Goal: Communication & Community: Ask a question

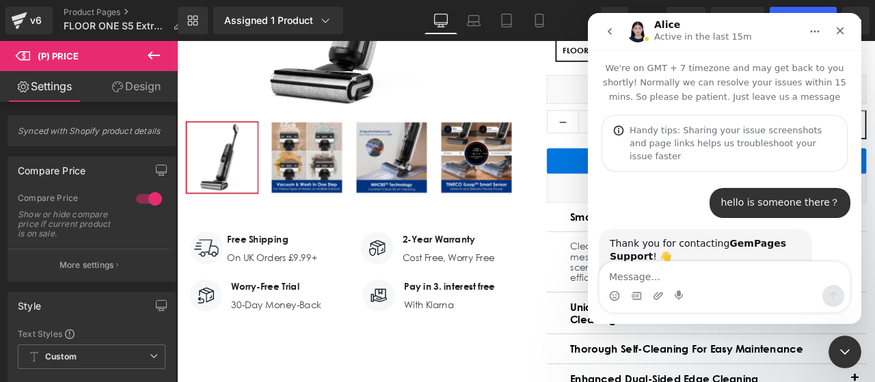
scroll to position [1289, 0]
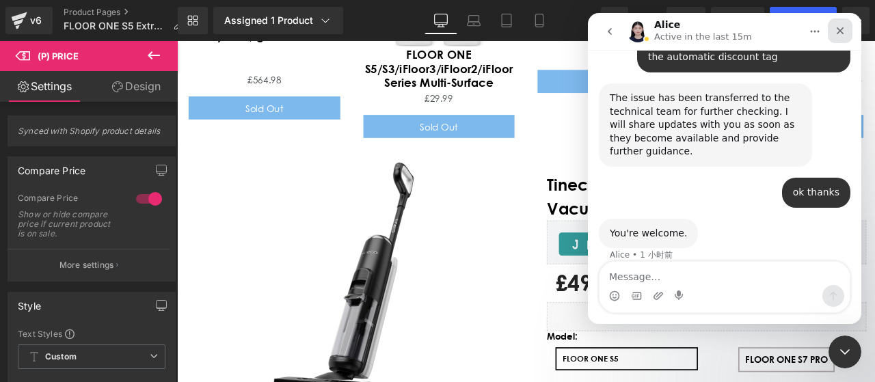
click at [839, 25] on icon "关闭" at bounding box center [840, 30] width 11 height 11
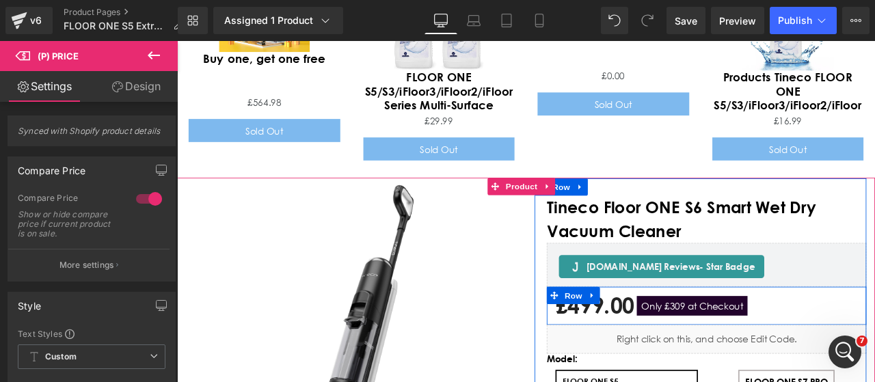
scroll to position [4911, 0]
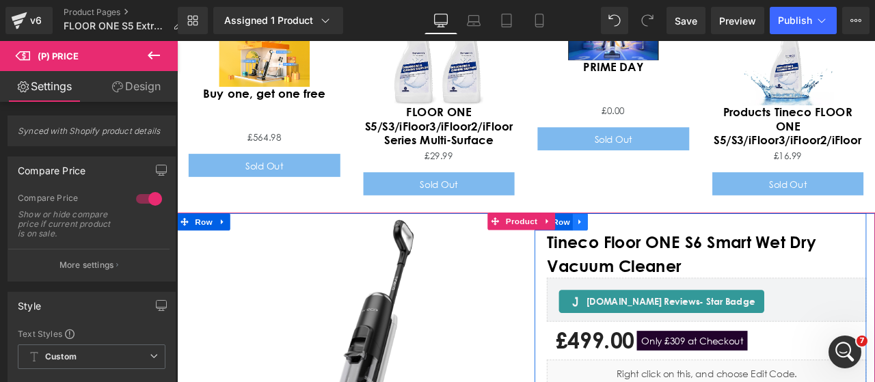
click at [646, 245] on link "Main content" at bounding box center [655, 255] width 18 height 21
click at [690, 245] on link "Main content" at bounding box center [690, 255] width 18 height 21
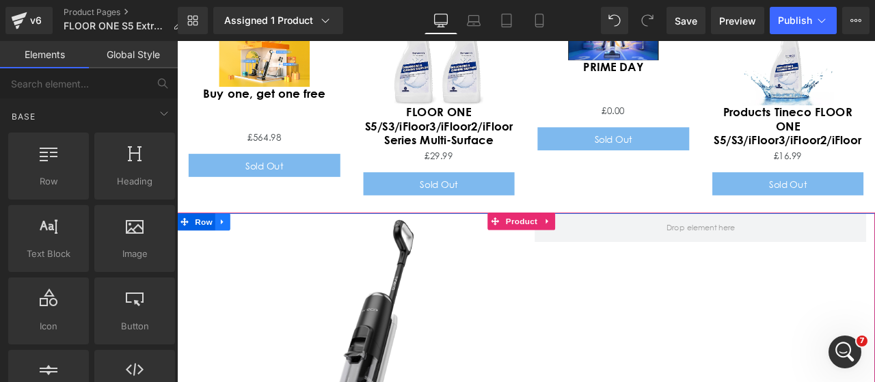
click at [223, 245] on link "Main content" at bounding box center [231, 255] width 18 height 21
click at [273, 245] on link "Main content" at bounding box center [267, 255] width 18 height 21
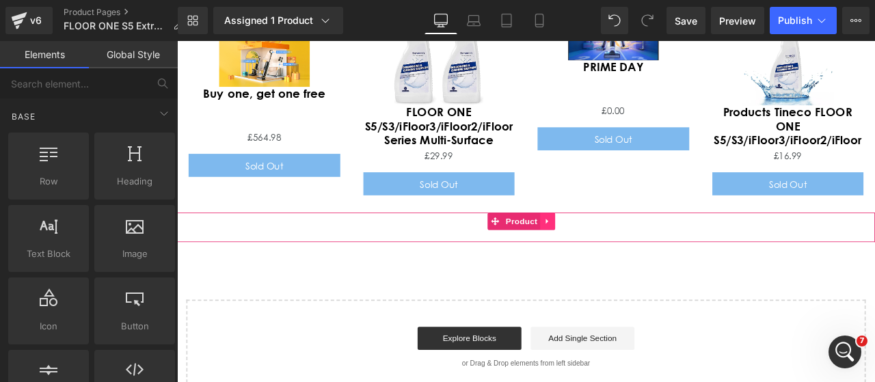
click at [614, 250] on icon "Main content" at bounding box center [617, 255] width 10 height 10
click at [624, 250] on icon "Main content" at bounding box center [626, 255] width 10 height 10
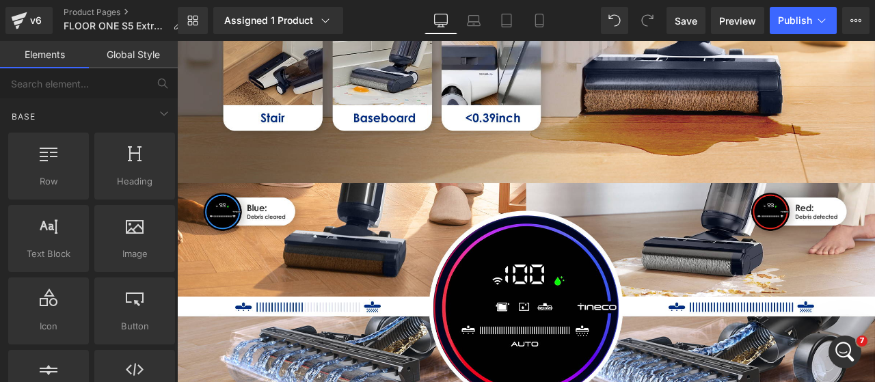
scroll to position [2040, 0]
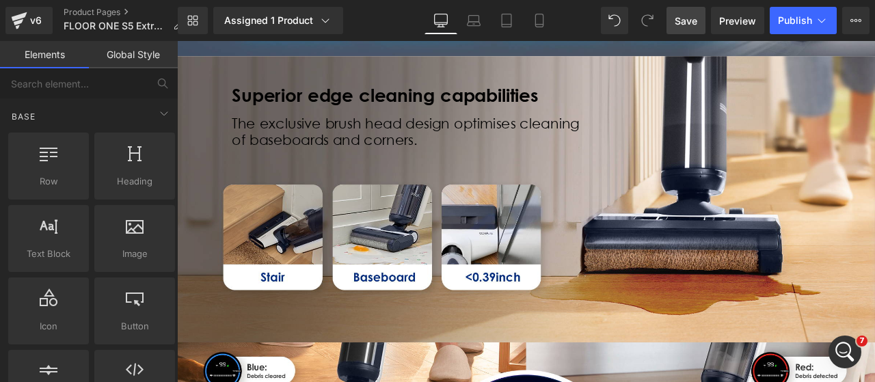
click at [685, 23] on span "Save" at bounding box center [686, 21] width 23 height 14
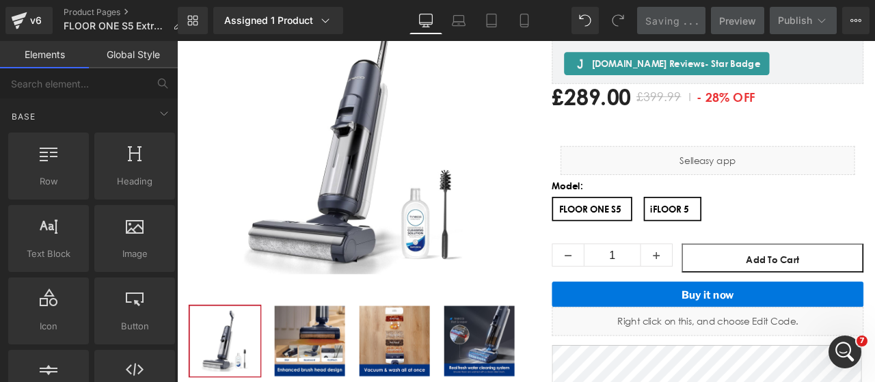
scroll to position [126, 0]
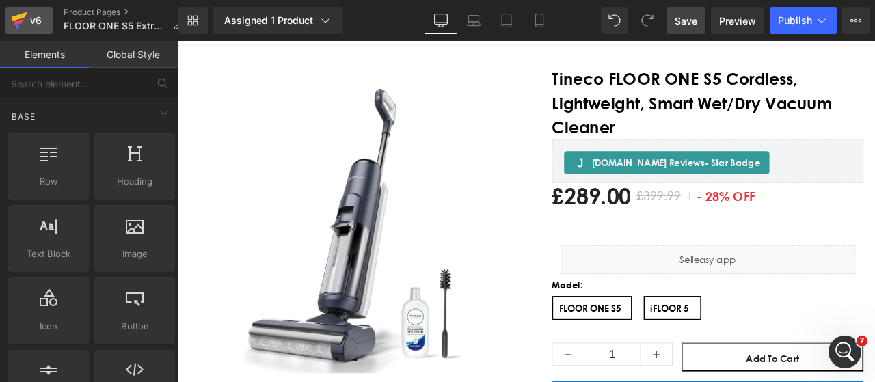
click at [18, 21] on icon at bounding box center [19, 22] width 10 height 6
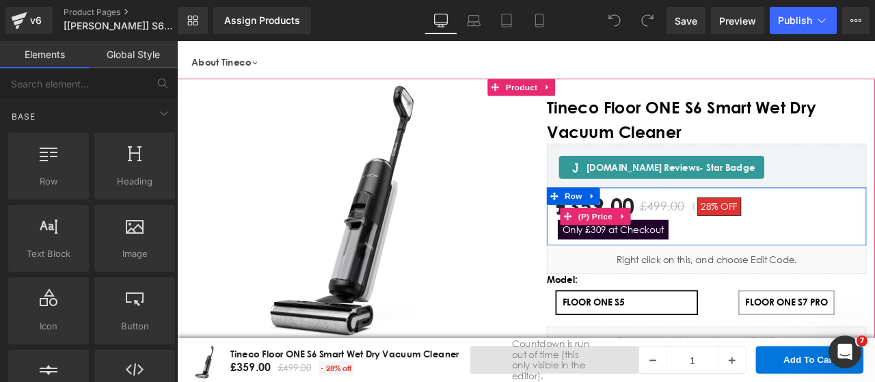
scroll to position [137, 0]
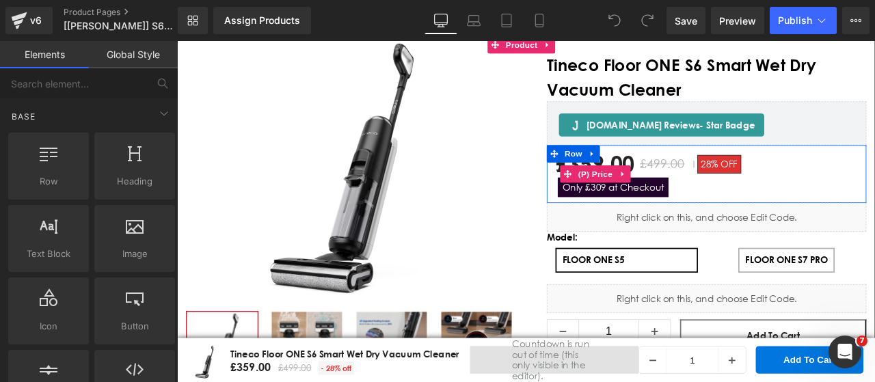
click at [722, 215] on span "Only £309 at Checkout" at bounding box center [693, 214] width 131 height 23
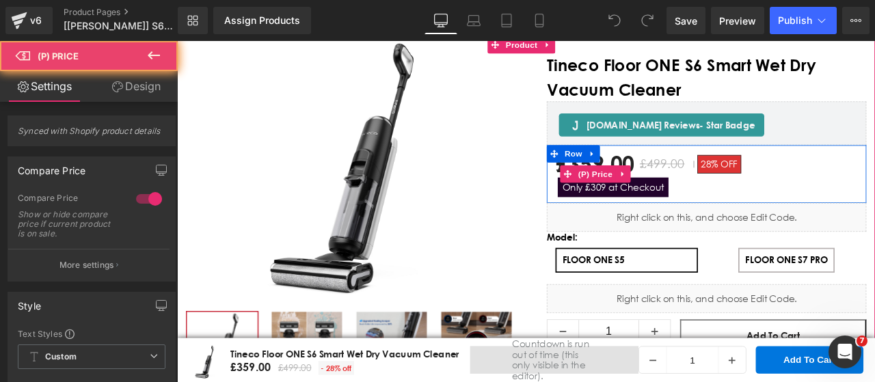
click at [772, 211] on div "£359.00 £499.00 28% OFF Only £309 at Checkout" at bounding box center [804, 199] width 358 height 55
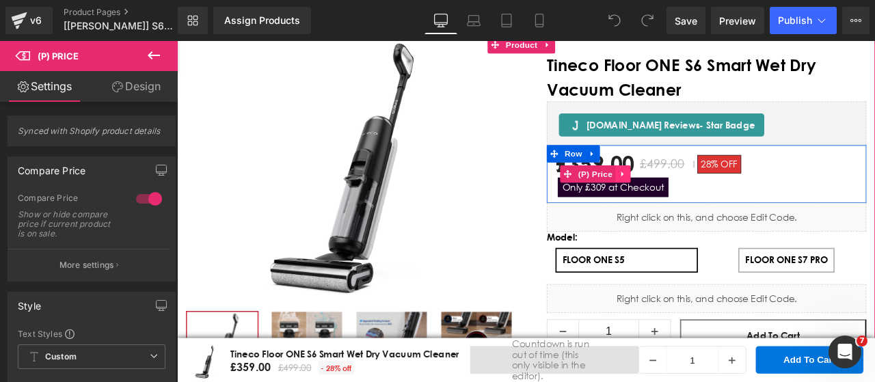
click at [703, 199] on icon "Main content" at bounding box center [704, 199] width 3 height 6
click at [759, 210] on div "£359.00 £499.00 28% OFF Only £309 at Checkout" at bounding box center [804, 199] width 358 height 55
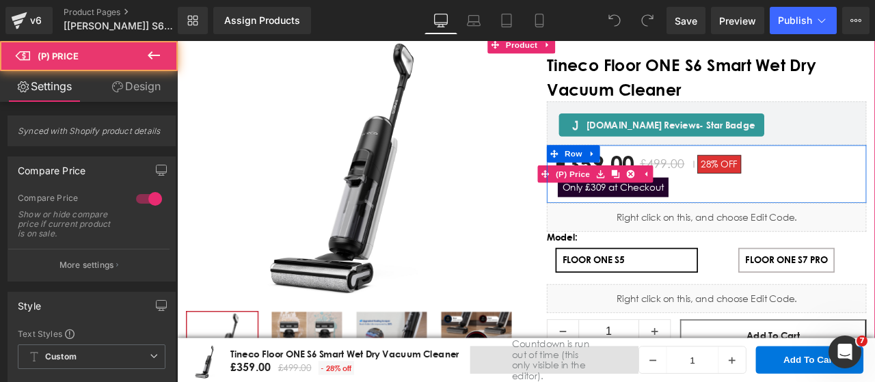
click at [749, 215] on span "Only £309 at Checkout" at bounding box center [693, 214] width 131 height 23
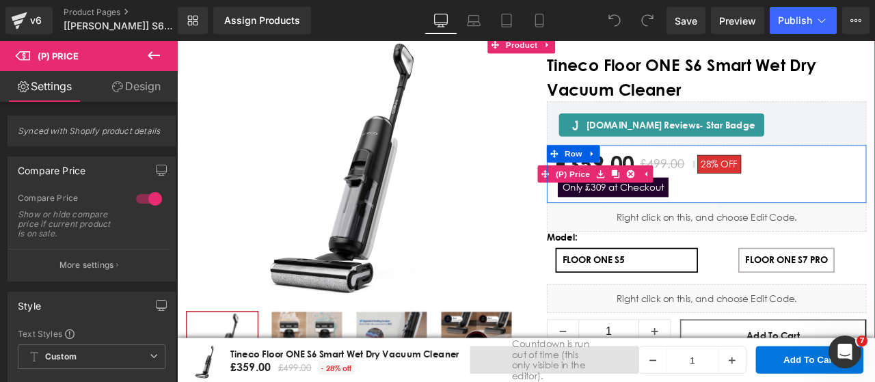
click at [801, 204] on div "£359.00 £499.00 28% OFF Only £309 at Checkout" at bounding box center [804, 199] width 358 height 55
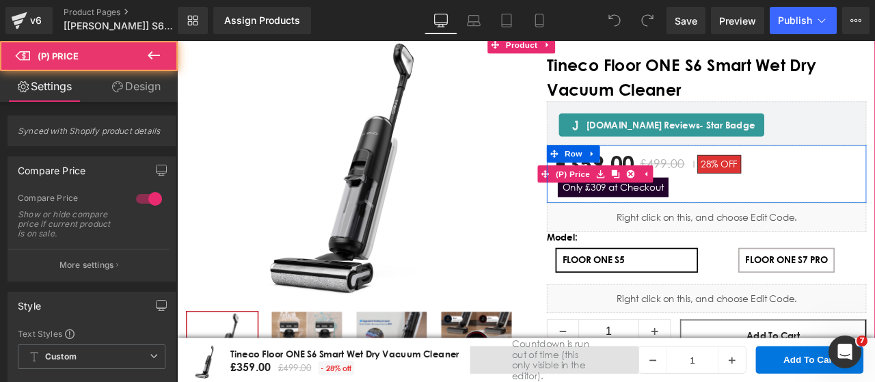
click at [739, 217] on span "Only £309 at Checkout" at bounding box center [693, 214] width 131 height 23
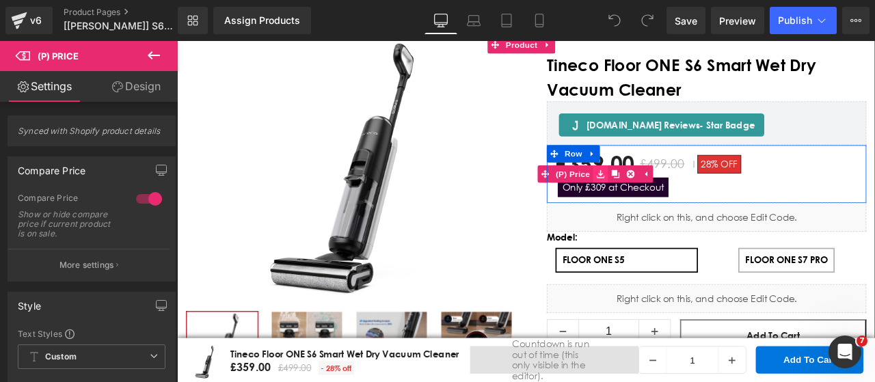
click at [674, 196] on icon "Main content" at bounding box center [679, 199] width 10 height 10
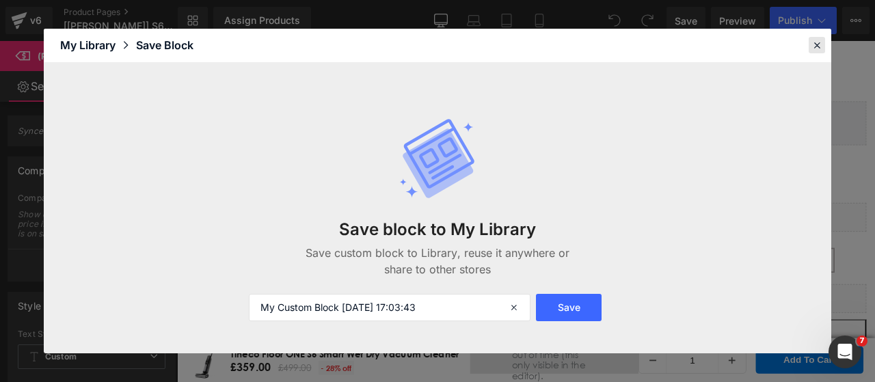
click at [816, 42] on icon at bounding box center [817, 45] width 12 height 12
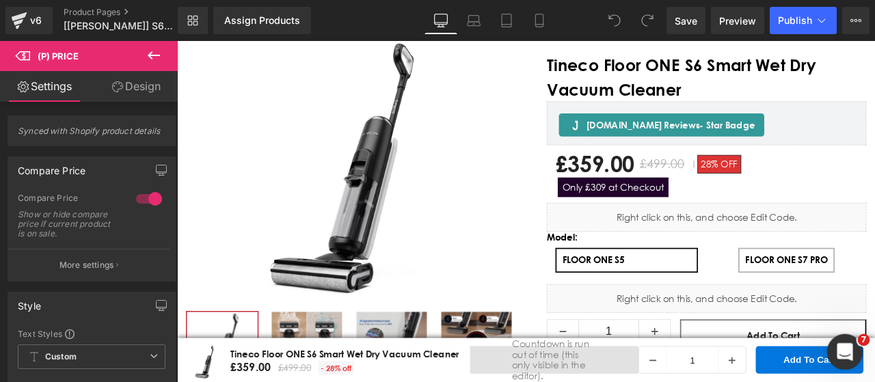
click at [836, 345] on icon "打开 Intercom Messenger" at bounding box center [843, 350] width 23 height 23
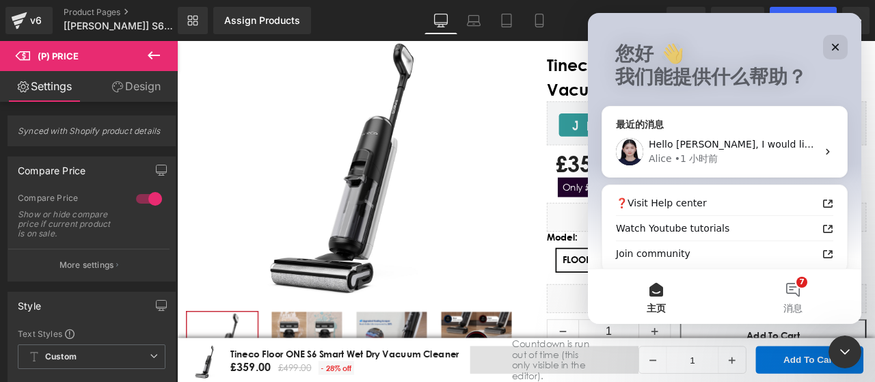
scroll to position [68, 0]
click at [718, 153] on div "Alice • 1 小时前" at bounding box center [733, 158] width 168 height 14
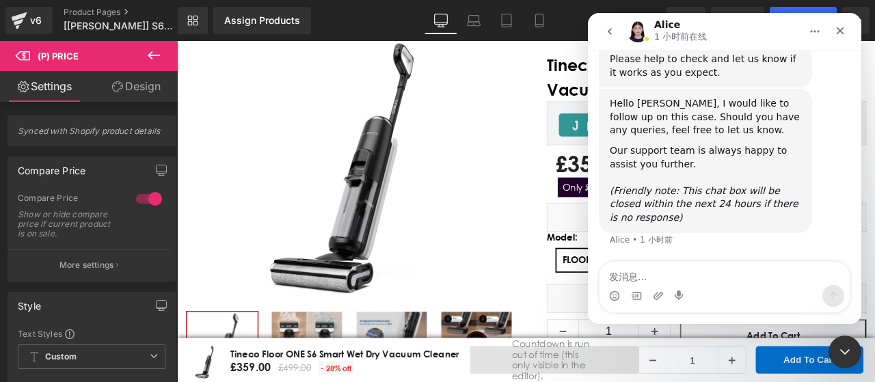
click at [675, 280] on textarea "发消息..." at bounding box center [724, 273] width 250 height 23
type textarea "h"
type textarea "hi [PERSON_NAME]"
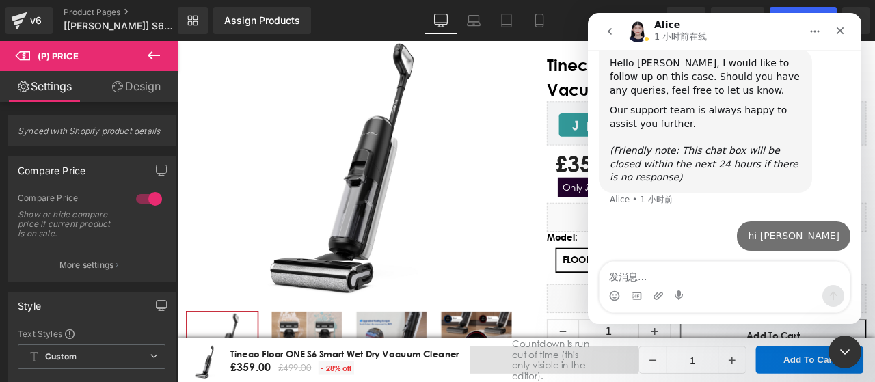
scroll to position [2486, 0]
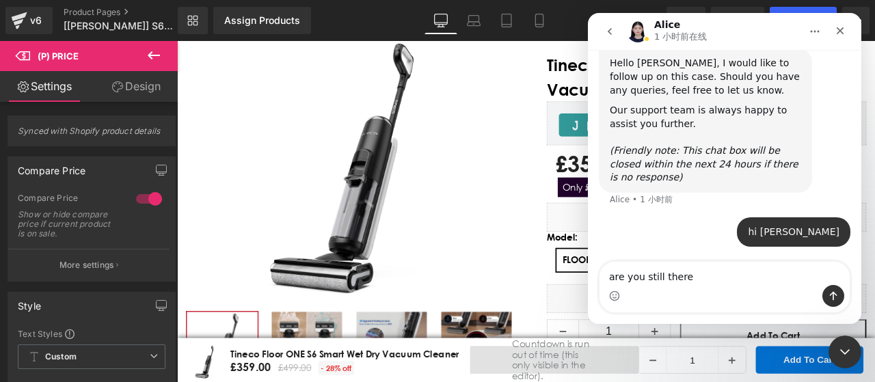
type textarea "are you still there?"
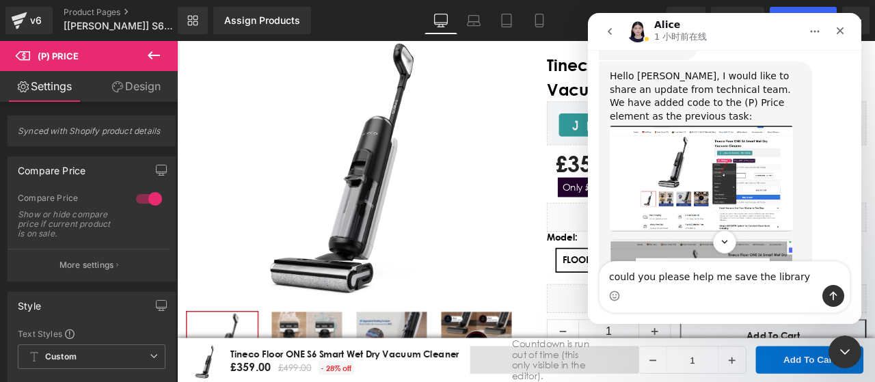
scroll to position [1491, 0]
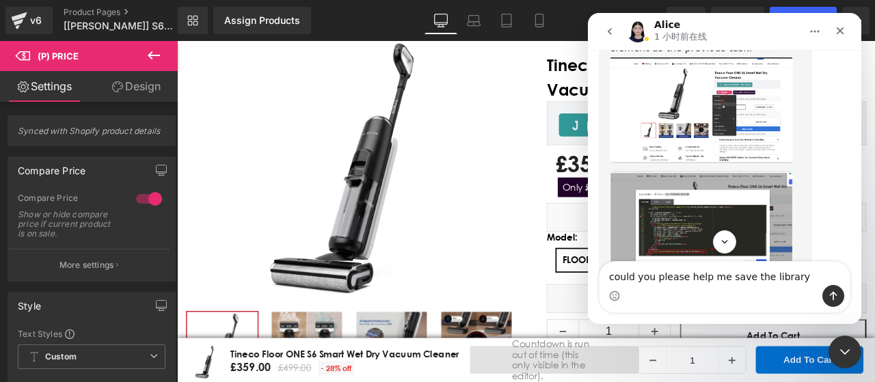
click at [727, 95] on img "Alice说…" at bounding box center [701, 109] width 183 height 109
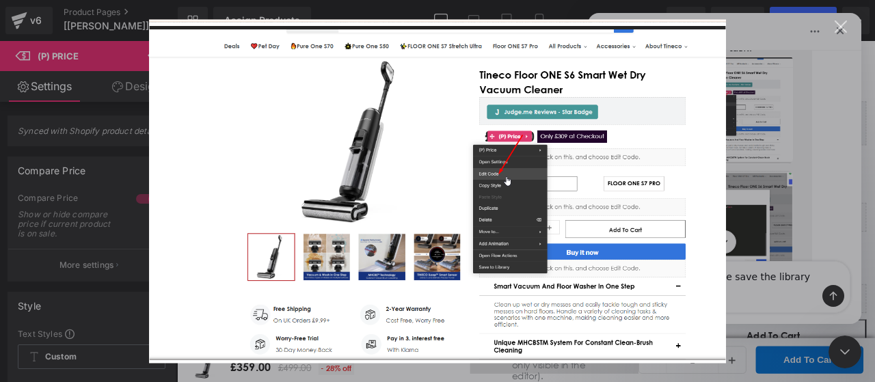
click at [837, 27] on div "关闭" at bounding box center [841, 27] width 13 height 13
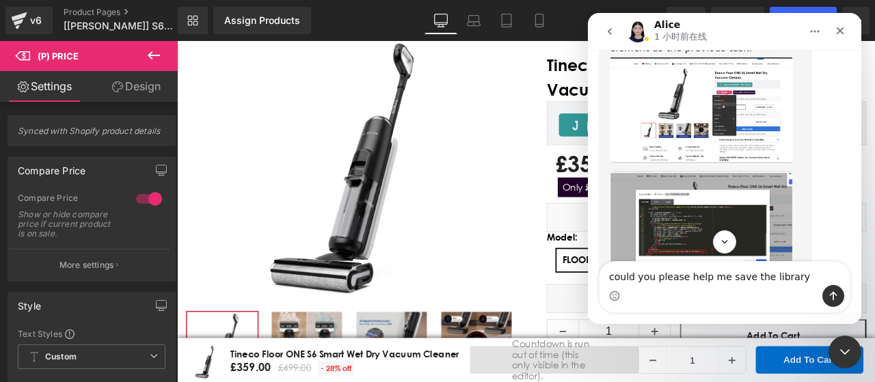
scroll to position [1482, 0]
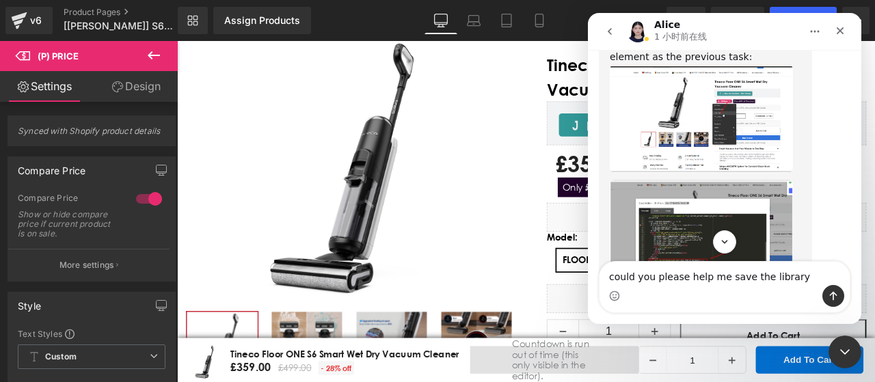
click at [740, 205] on img "Alice说…" at bounding box center [701, 238] width 183 height 116
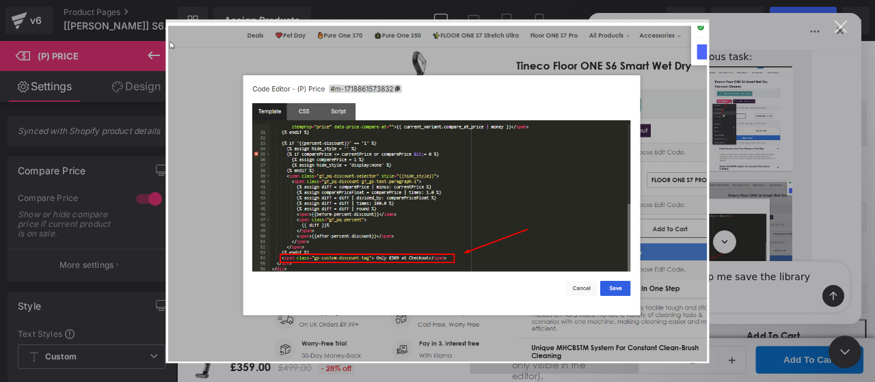
click at [405, 259] on img "关闭" at bounding box center [436, 191] width 543 height 344
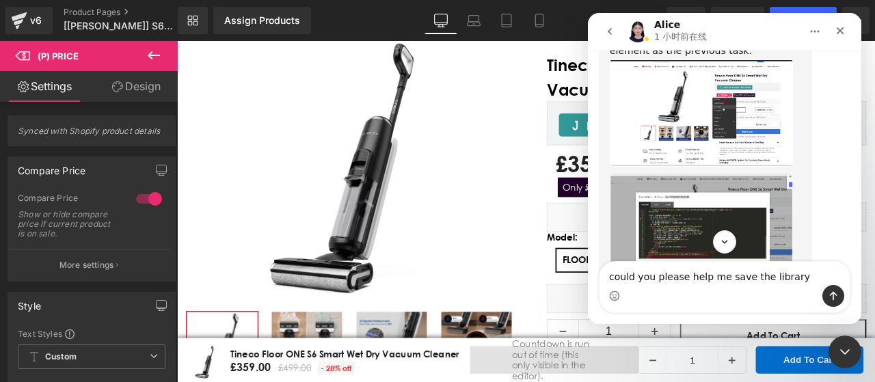
scroll to position [1625, 0]
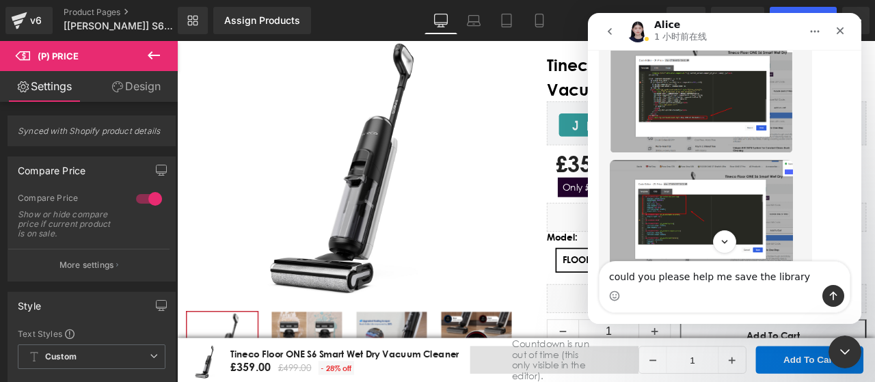
click at [716, 188] on img "Alice说…" at bounding box center [701, 218] width 183 height 116
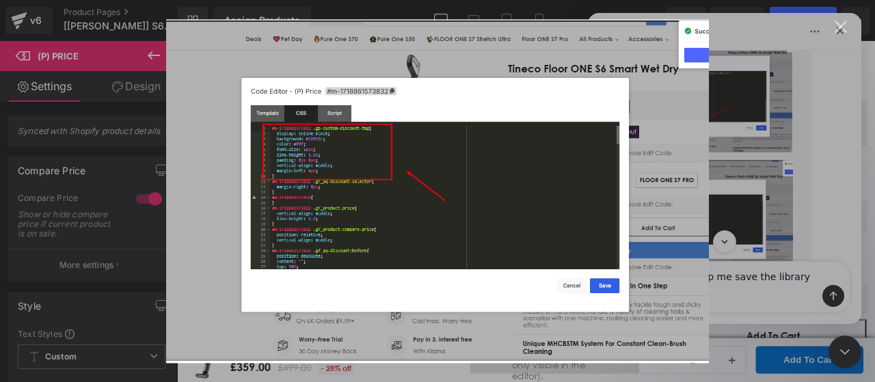
click at [791, 36] on div "Intercom Messenger" at bounding box center [437, 191] width 875 height 382
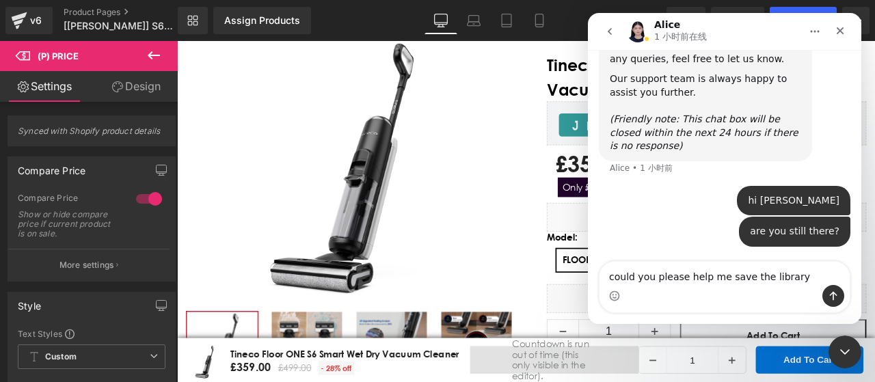
scroll to position [2517, 0]
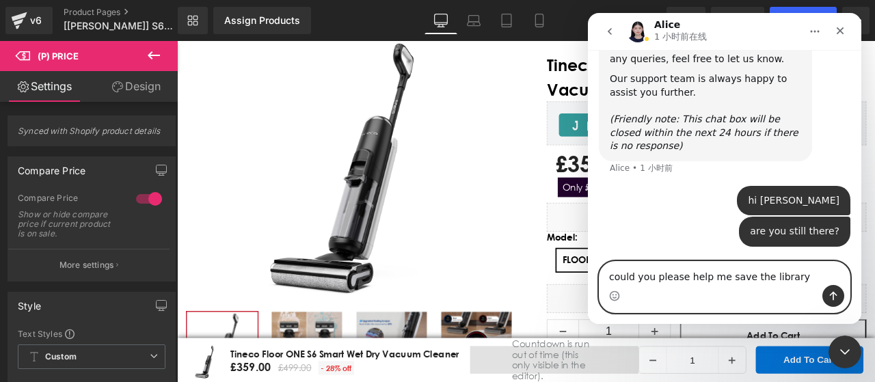
drag, startPoint x: 793, startPoint y: 280, endPoint x: 756, endPoint y: 282, distance: 37.0
click at [756, 282] on textarea "could you please help me save the library" at bounding box center [724, 273] width 250 height 23
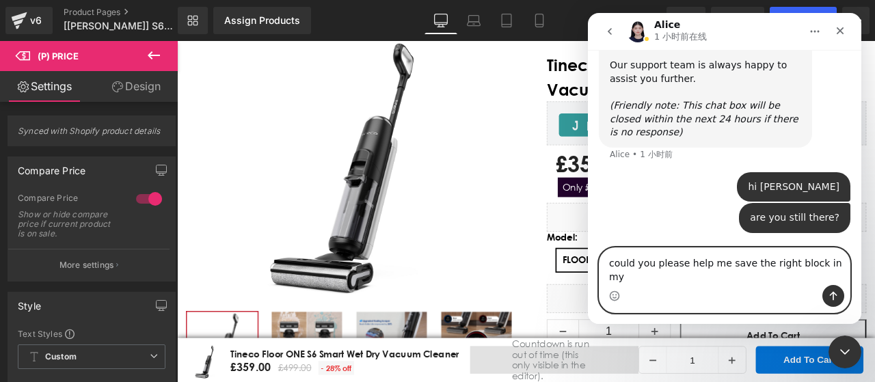
scroll to position [2530, 0]
type textarea "could you please help me save the right block in my library？"
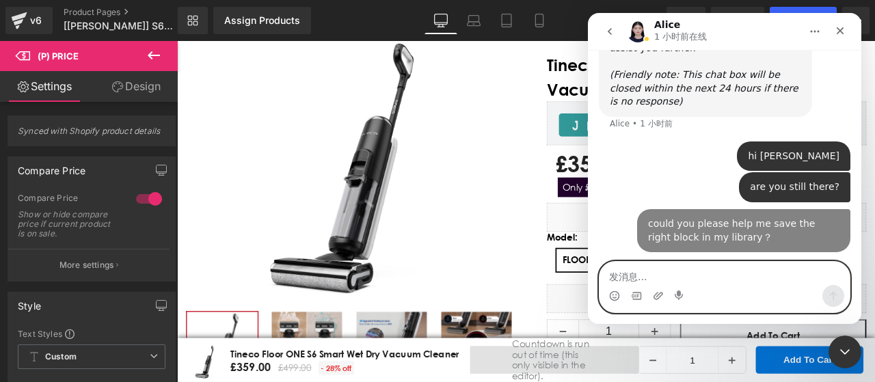
scroll to position [2562, 0]
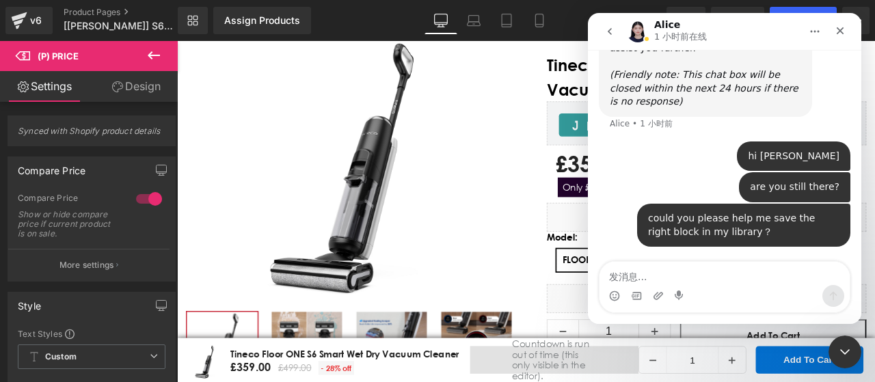
click at [538, 177] on div at bounding box center [437, 170] width 875 height 341
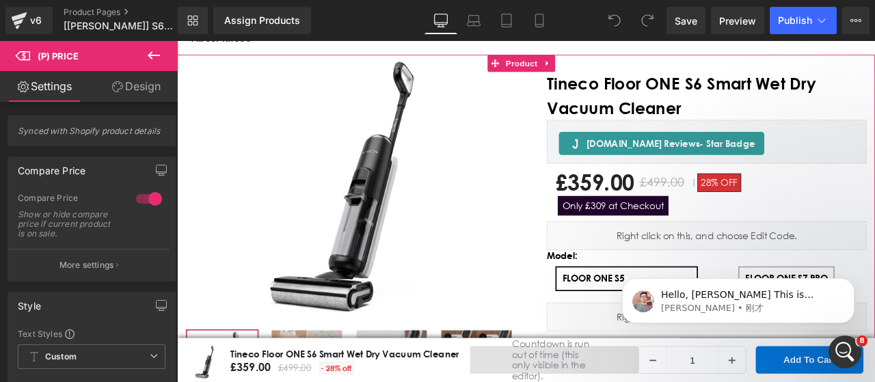
scroll to position [137, 0]
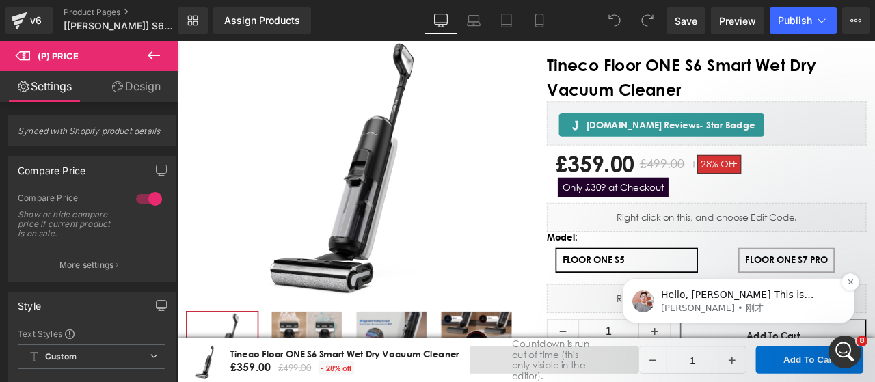
click at [766, 299] on p "Hello, Rachel This is Harry joining the conversation with Alice for your suppor…" at bounding box center [749, 295] width 176 height 14
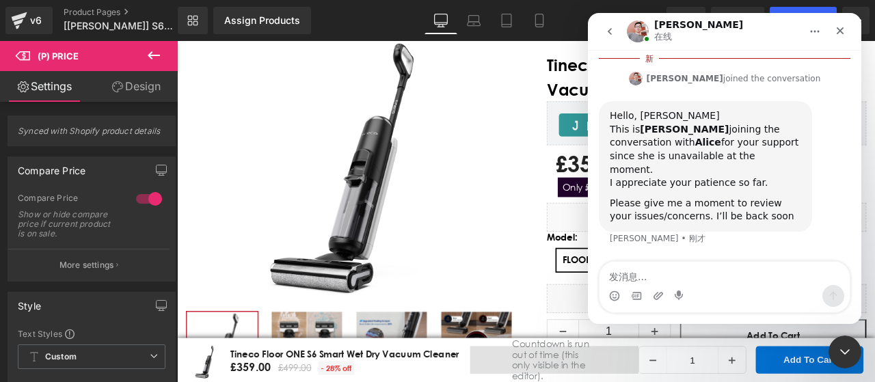
scroll to position [2744, 0]
click at [698, 285] on textarea "发消息..." at bounding box center [724, 273] width 250 height 23
type textarea "thanks"
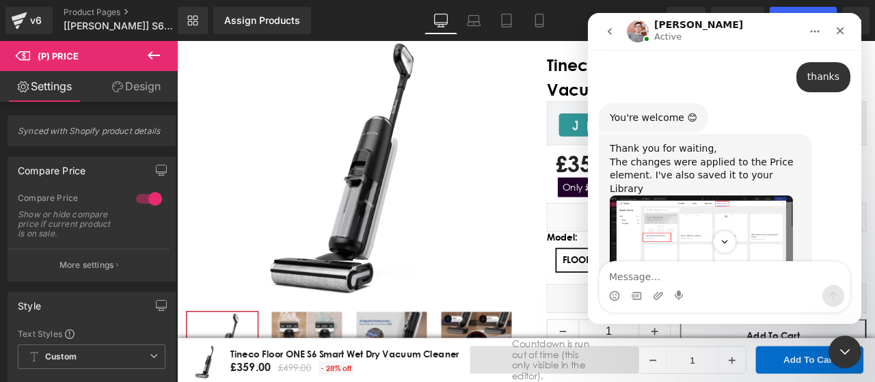
scroll to position [3087, 0]
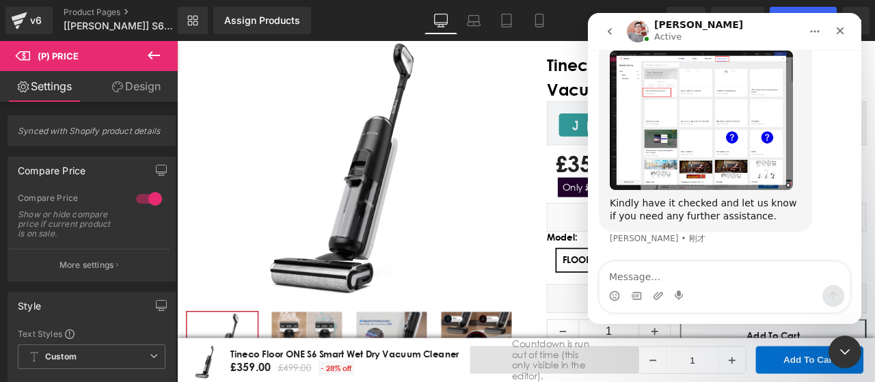
click at [765, 274] on textarea "Message…" at bounding box center [724, 273] width 250 height 23
click at [606, 31] on icon "go back" at bounding box center [609, 31] width 11 height 11
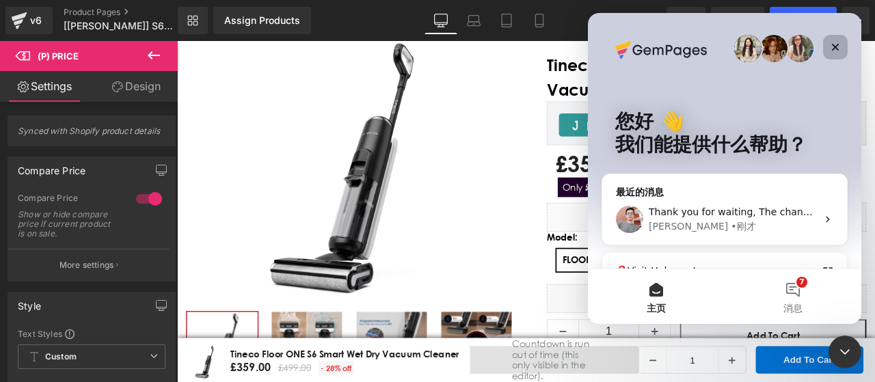
drag, startPoint x: 839, startPoint y: 42, endPoint x: 1360, endPoint y: 23, distance: 521.8
click at [839, 42] on icon "关闭" at bounding box center [835, 47] width 11 height 11
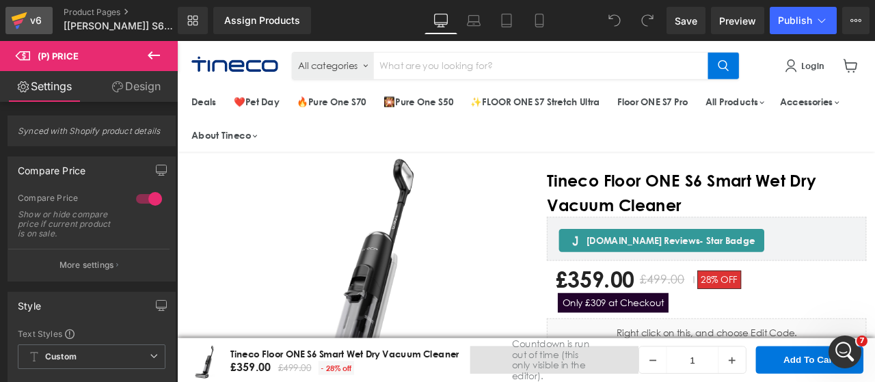
click at [30, 15] on div "v6" at bounding box center [35, 21] width 17 height 18
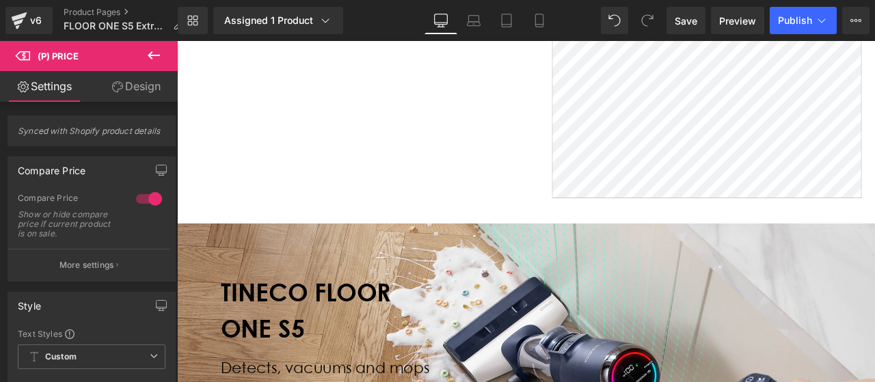
click at [141, 55] on button at bounding box center [154, 56] width 48 height 30
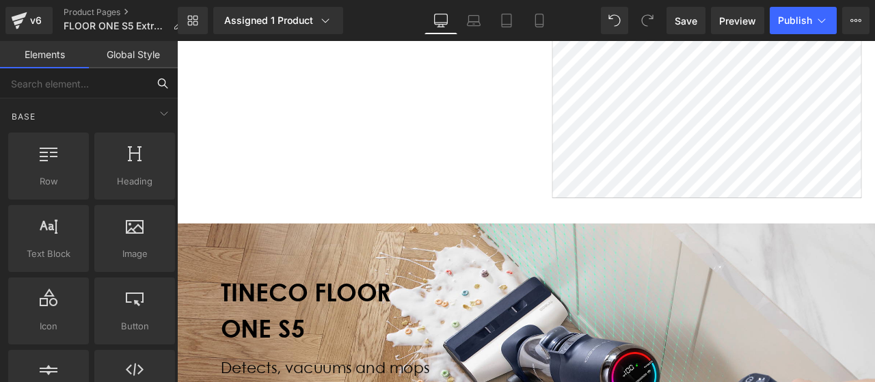
click at [133, 81] on input "text" at bounding box center [74, 83] width 148 height 30
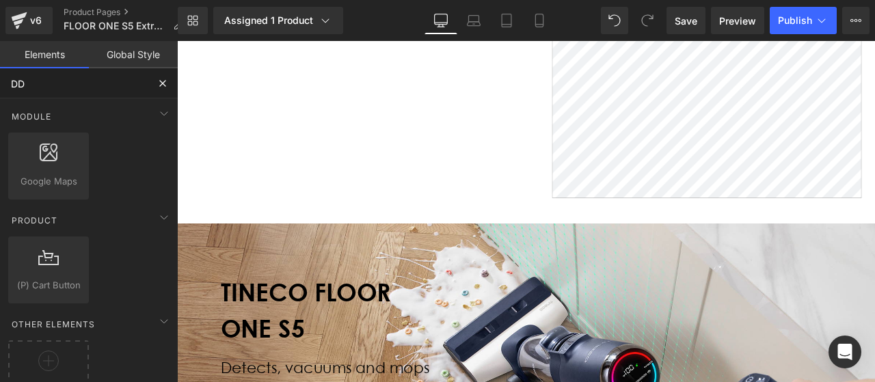
type input "D"
click at [36, 347] on div "Add Elements" at bounding box center [48, 373] width 81 height 66
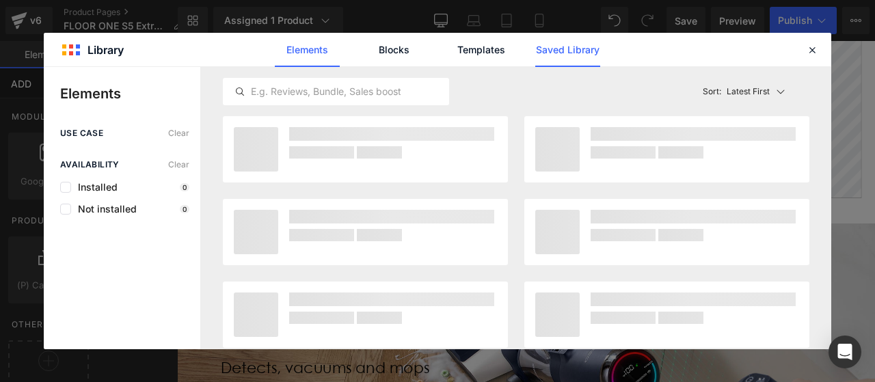
type input "ADD"
click at [570, 36] on link "Saved Library" at bounding box center [567, 50] width 65 height 34
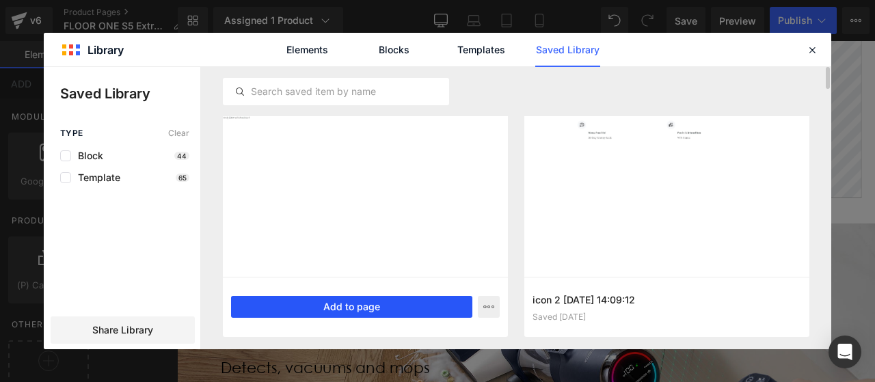
click at [372, 306] on button "Add to page" at bounding box center [351, 307] width 241 height 22
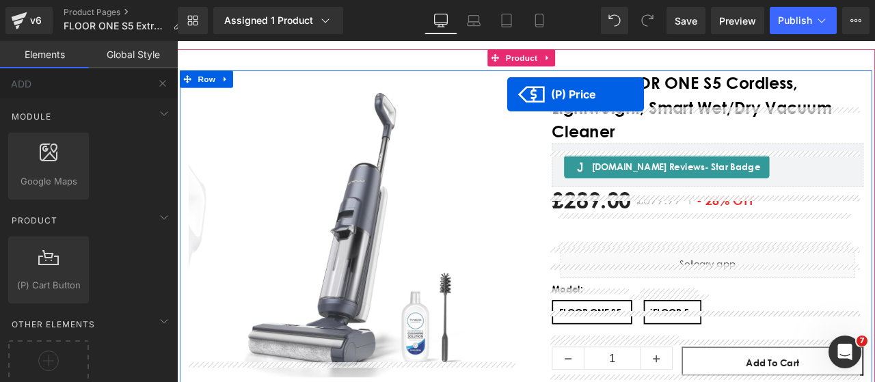
scroll to position [53, 0]
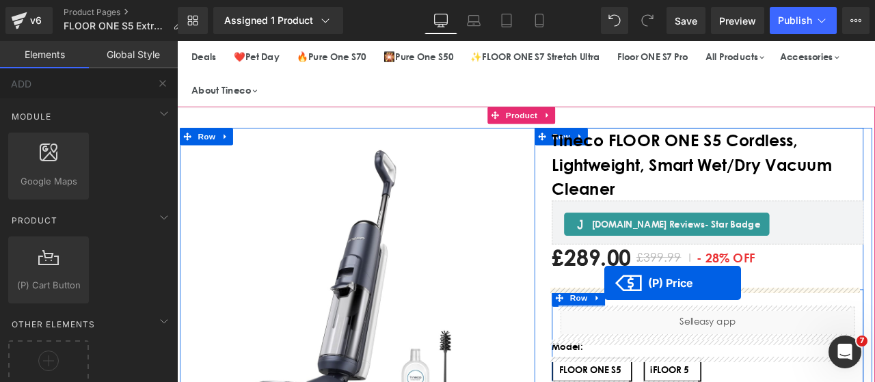
drag, startPoint x: 737, startPoint y: 195, endPoint x: 683, endPoint y: 327, distance: 142.9
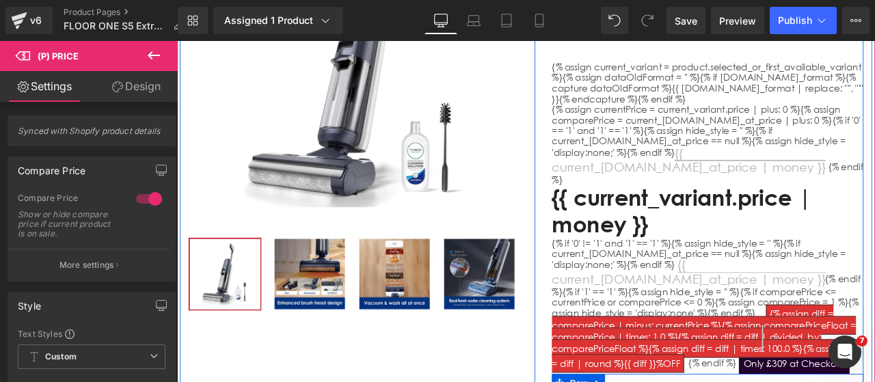
scroll to position [395, 0]
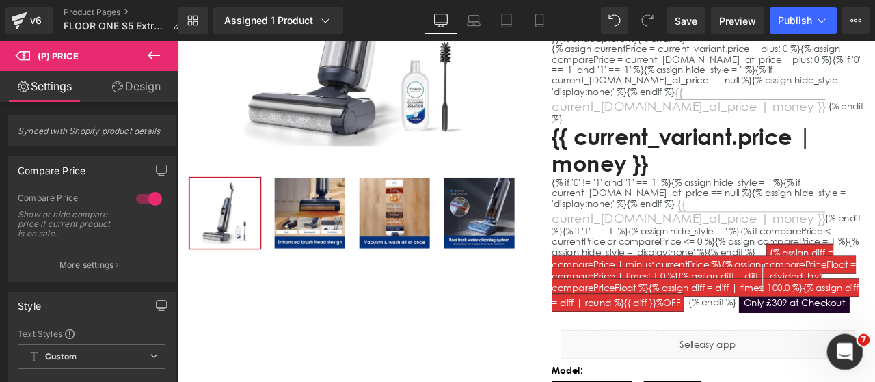
click at [849, 352] on icon "打开 Intercom Messenger" at bounding box center [843, 350] width 23 height 23
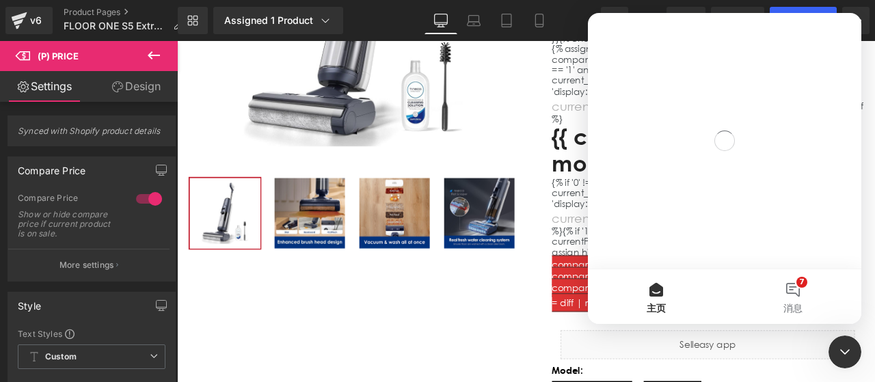
scroll to position [0, 0]
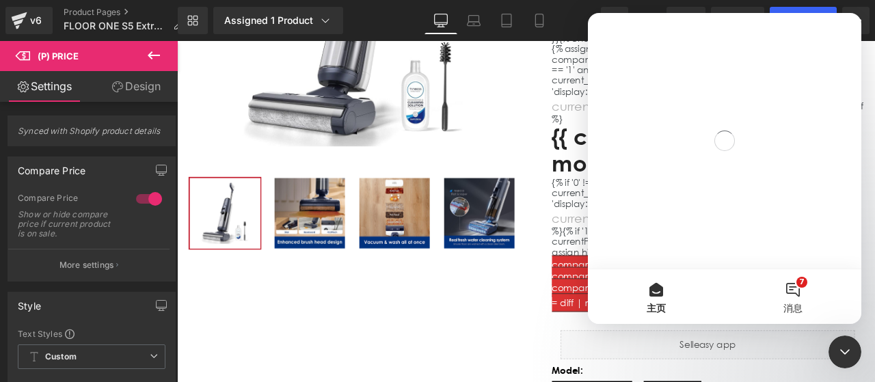
click at [798, 296] on button "7 消息" at bounding box center [792, 296] width 137 height 55
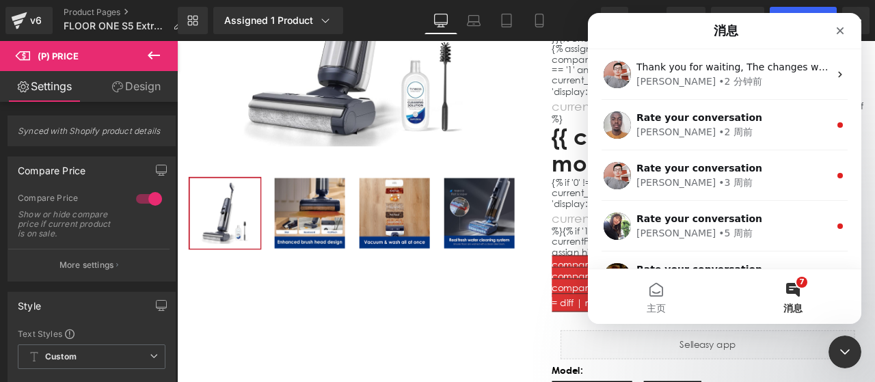
click at [433, 296] on div at bounding box center [437, 170] width 875 height 341
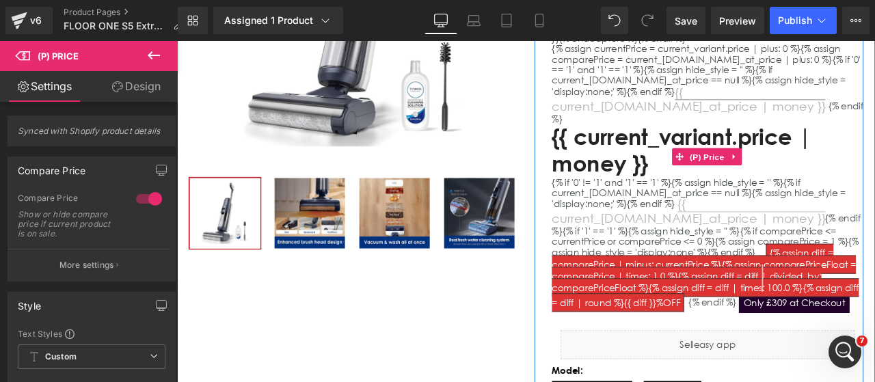
scroll to position [327, 0]
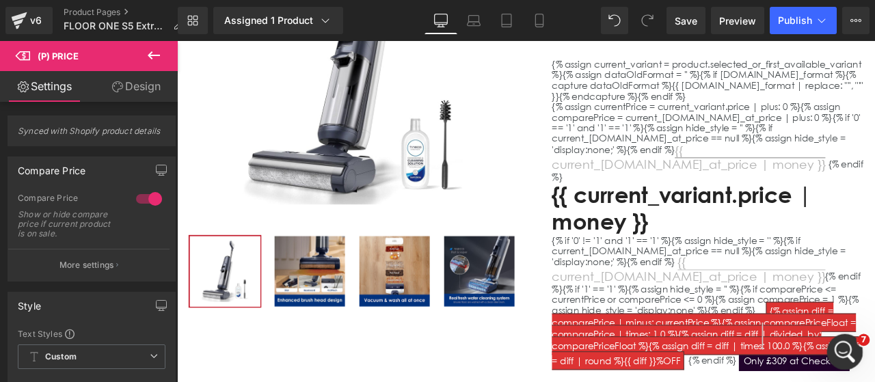
click at [830, 348] on div "打开 Intercom Messenger" at bounding box center [842, 349] width 45 height 45
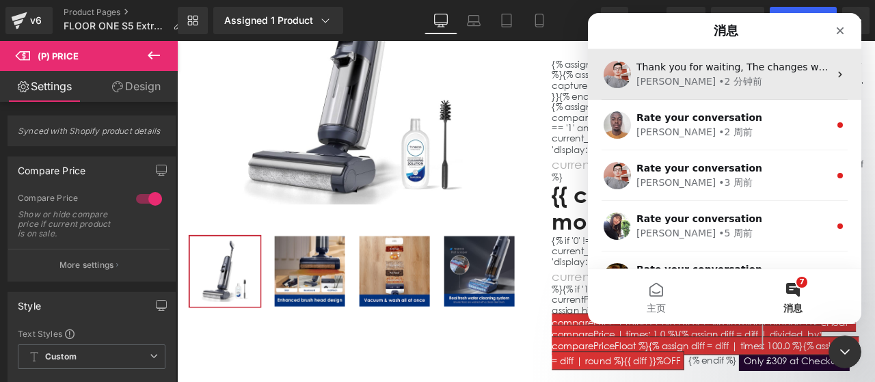
click at [718, 79] on div "• 2 分钟前" at bounding box center [740, 81] width 44 height 14
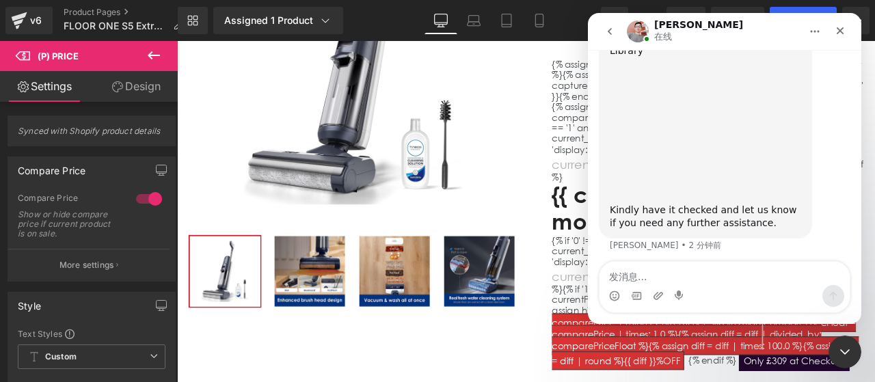
click at [662, 274] on textarea "发消息..." at bounding box center [724, 273] width 250 height 23
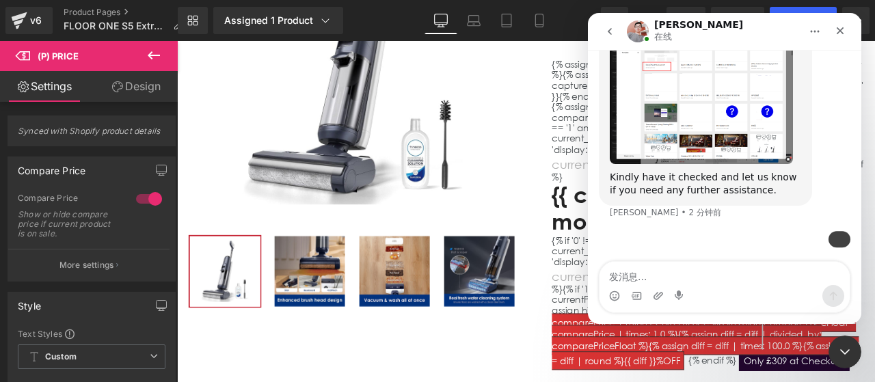
scroll to position [3239, 0]
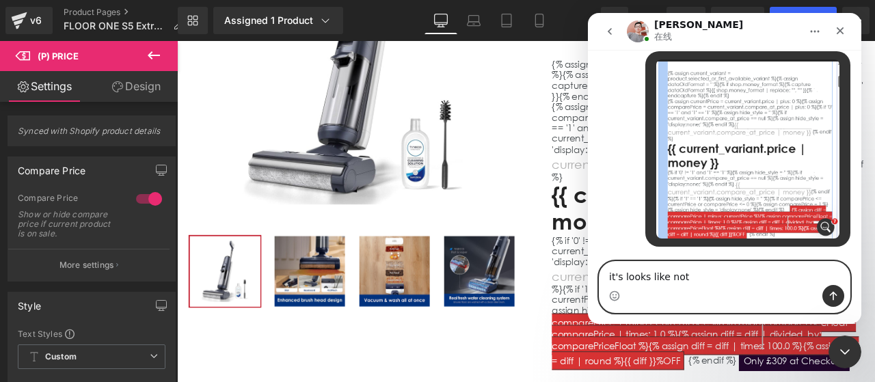
drag, startPoint x: 704, startPoint y: 280, endPoint x: 606, endPoint y: 276, distance: 98.5
click at [606, 276] on textarea "it's looks like not" at bounding box center [724, 273] width 250 height 23
paste textarea "This still looks quite messy. Could you please help me check it?"
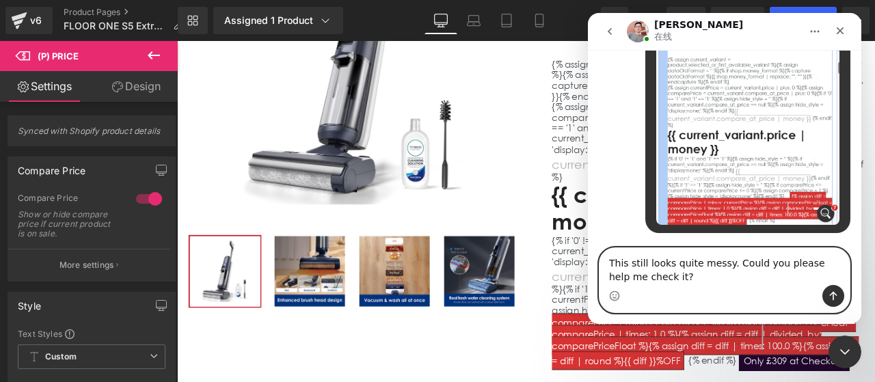
scroll to position [3253, 0]
type textarea "This still looks quite messy. Could you please help me check it?"
click at [841, 299] on button "发送消息…" at bounding box center [833, 296] width 22 height 22
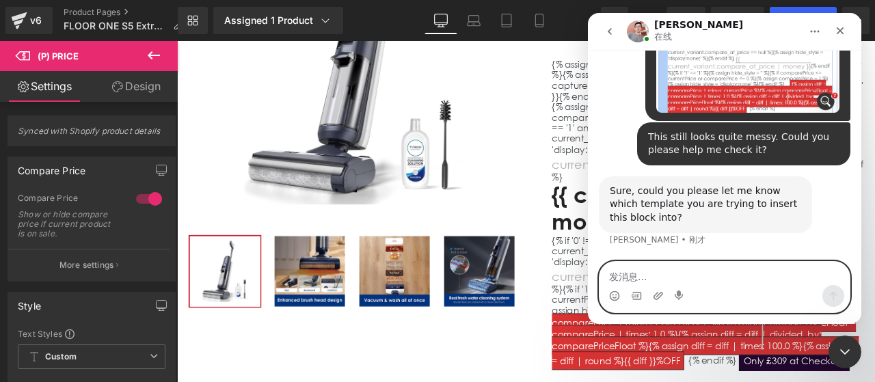
scroll to position [3351, 0]
click at [750, 282] on textarea "发消息..." at bounding box center [724, 273] width 250 height 23
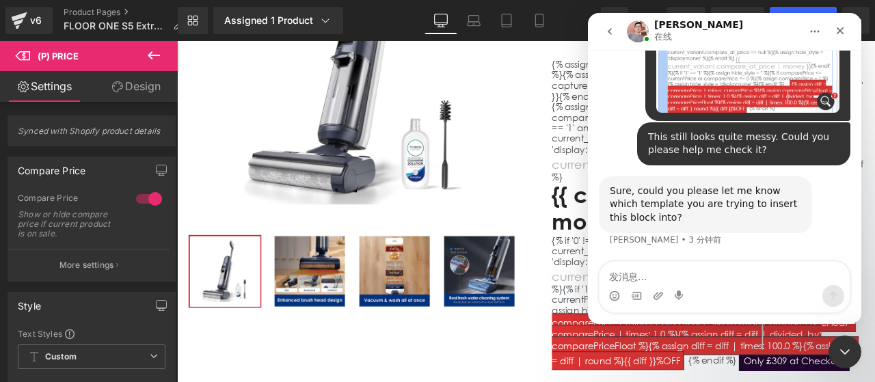
click at [762, 293] on div "Intercom Messenger" at bounding box center [724, 296] width 250 height 22
click at [841, 36] on div "关闭" at bounding box center [840, 30] width 25 height 25
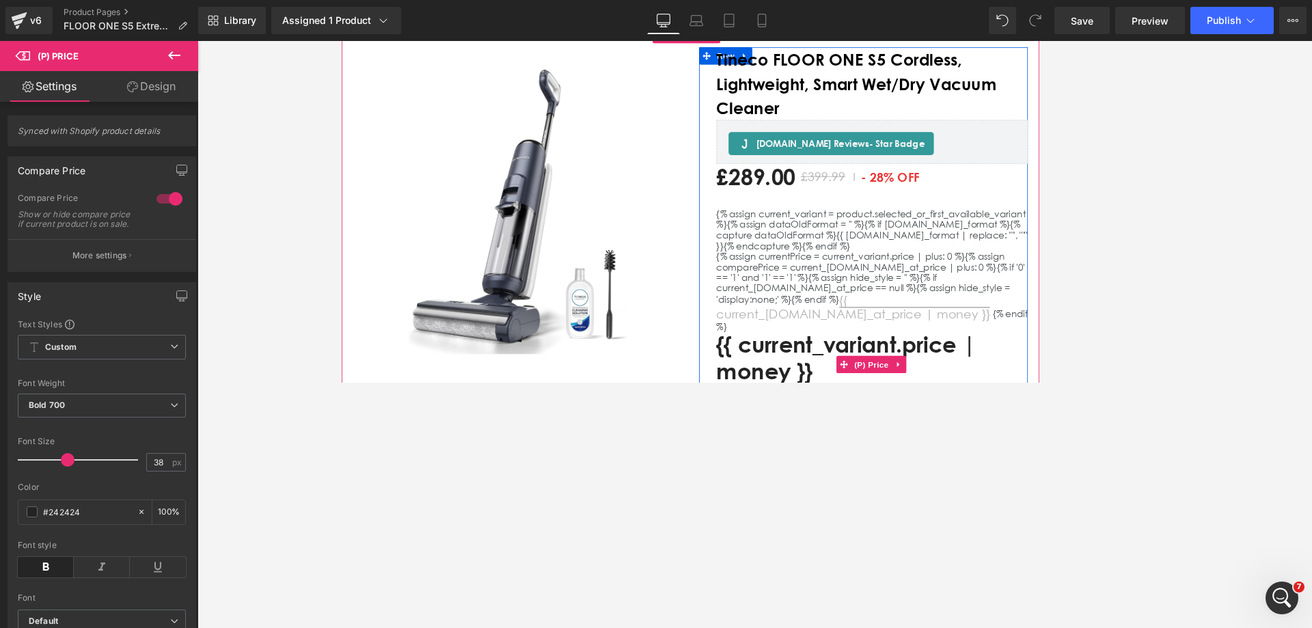
scroll to position [137, 0]
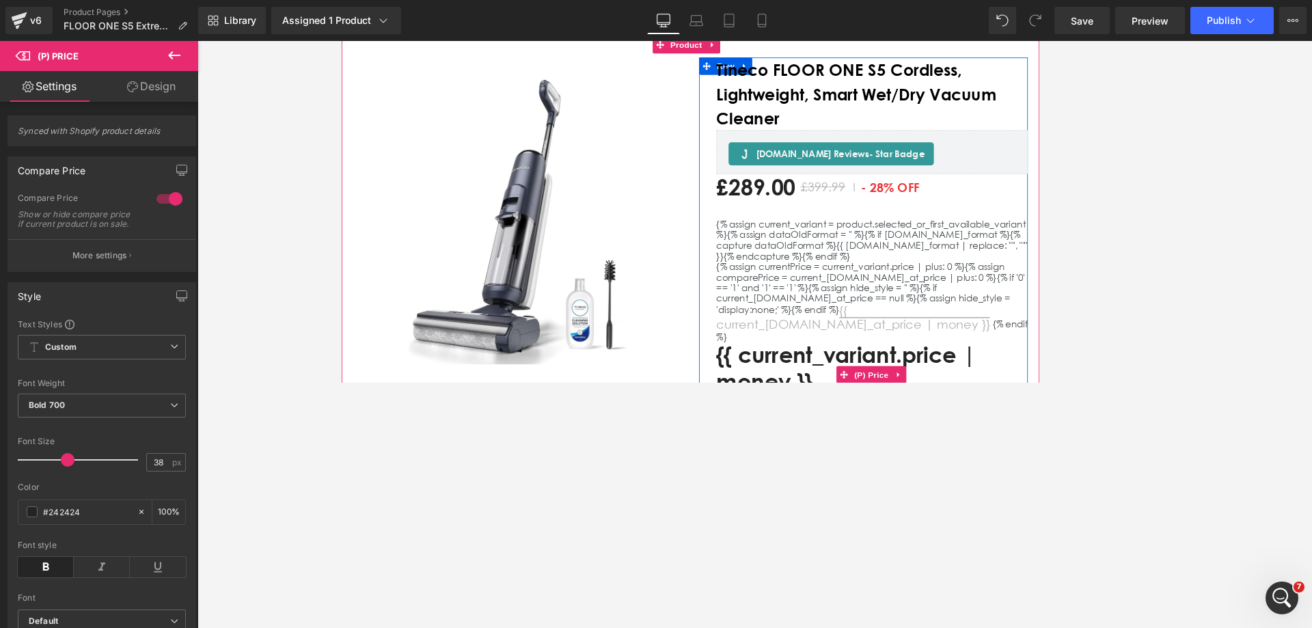
click at [874, 265] on div "{% assign current_variant = product.selected_or_first_available_variant %}{% as…" at bounding box center [969, 437] width 369 height 370
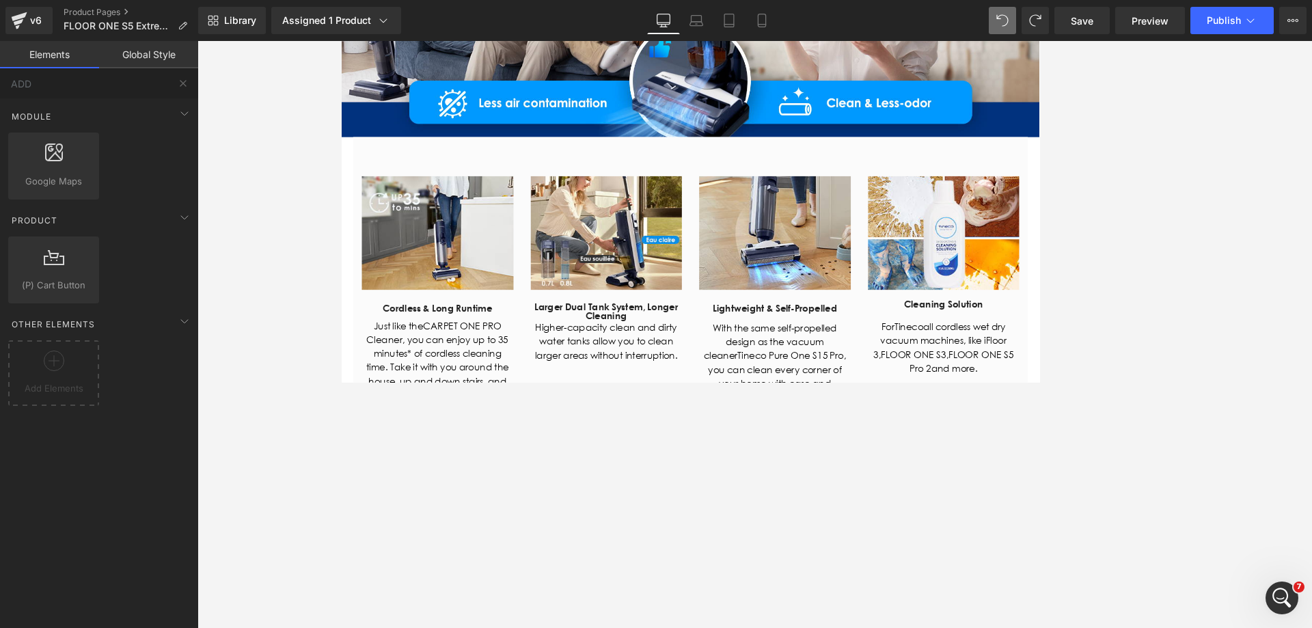
scroll to position [4310, 0]
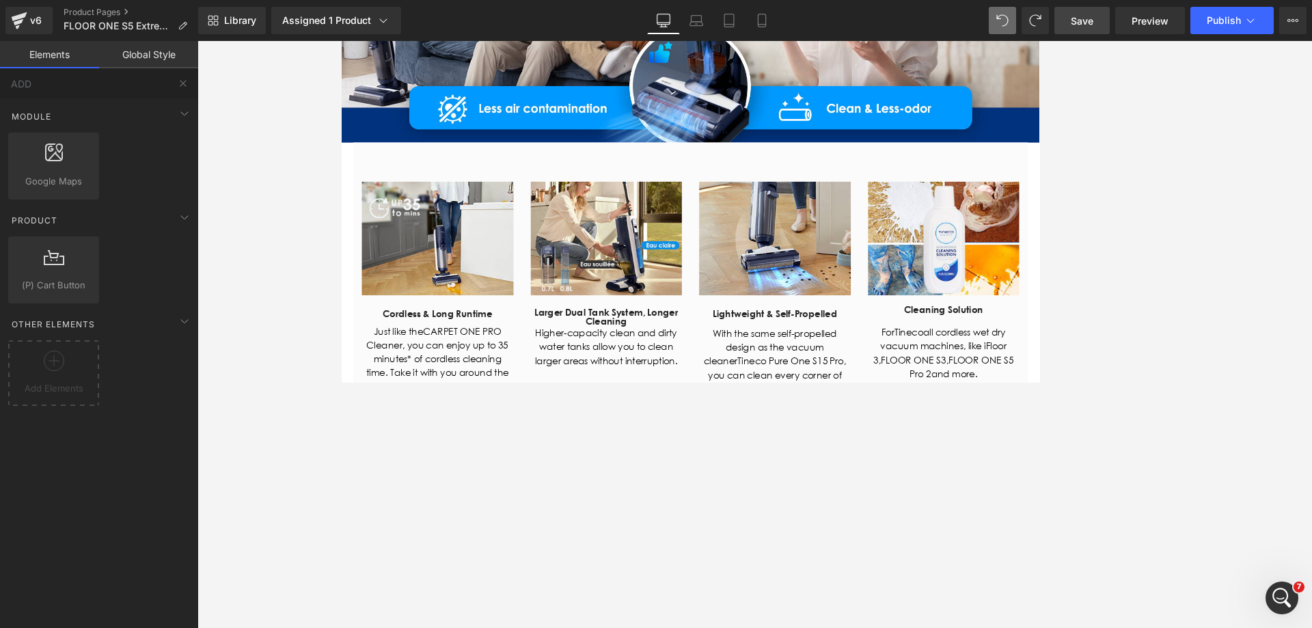
click at [874, 12] on link "Save" at bounding box center [1082, 20] width 55 height 27
click at [17, 21] on icon at bounding box center [19, 20] width 16 height 34
